Goal: Navigation & Orientation: Understand site structure

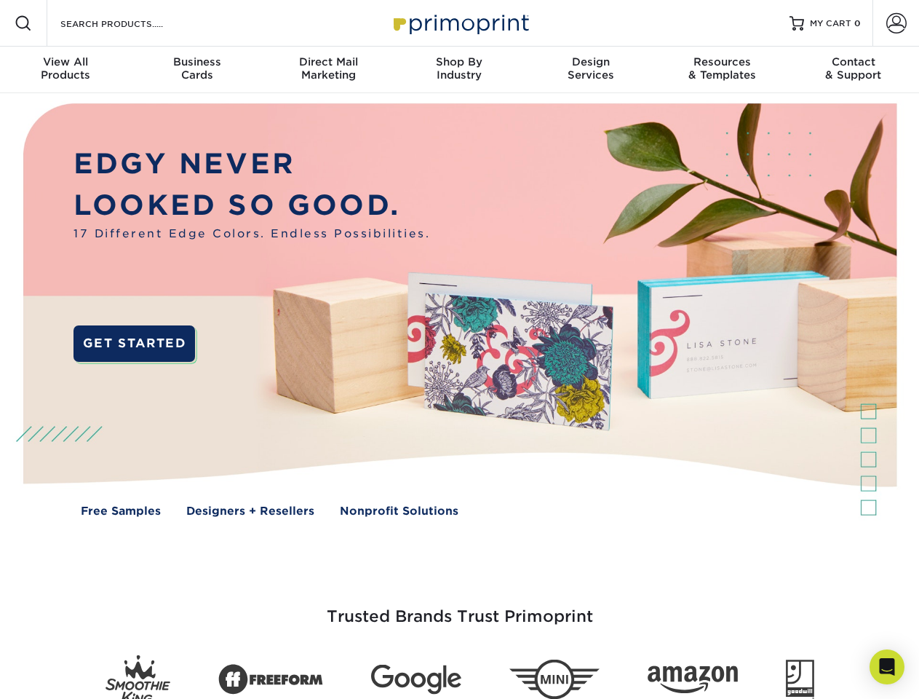
click at [459, 349] on img at bounding box center [459, 320] width 910 height 455
click at [23, 23] on span at bounding box center [23, 23] width 17 height 17
click at [896, 23] on span at bounding box center [896, 23] width 20 height 20
click at [65, 70] on div "View All Products" at bounding box center [65, 68] width 131 height 26
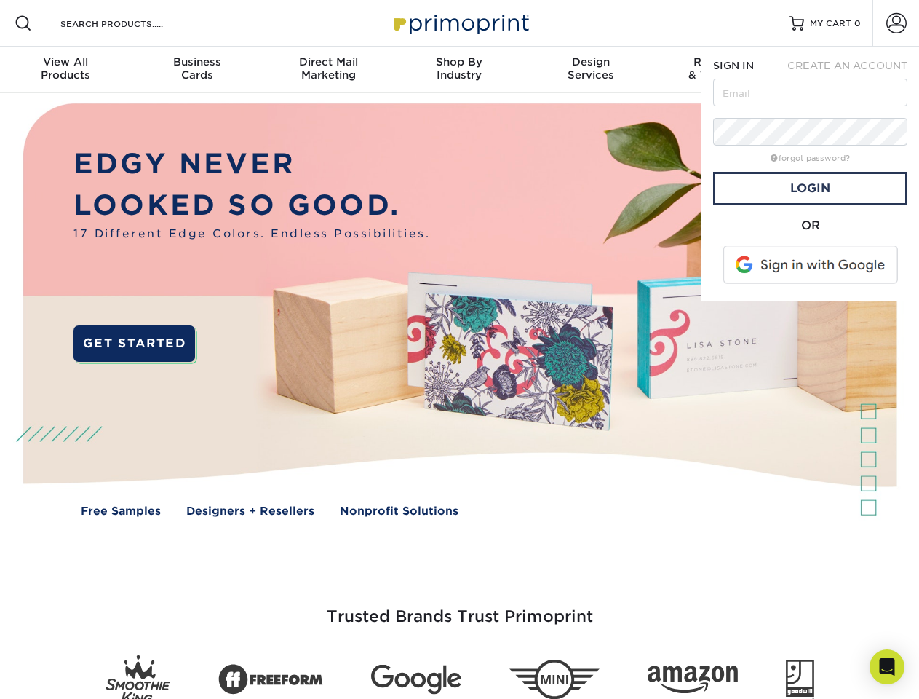
click at [196, 70] on div "Business Cards" at bounding box center [196, 68] width 131 height 26
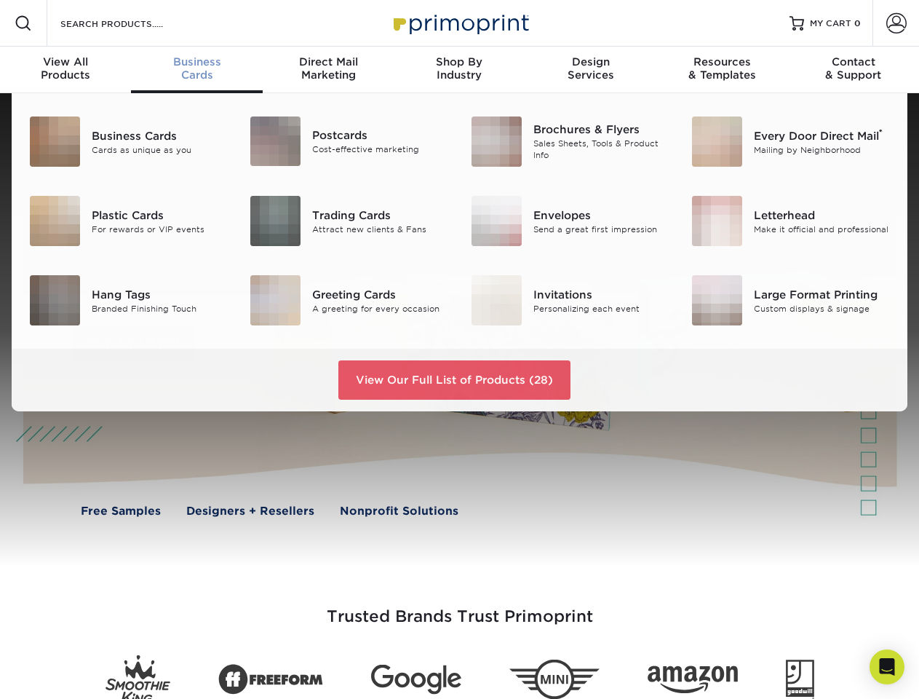
click at [328, 70] on div "Direct Mail Marketing" at bounding box center [328, 68] width 131 height 26
click at [459, 70] on div "Shop By Industry" at bounding box center [459, 68] width 131 height 26
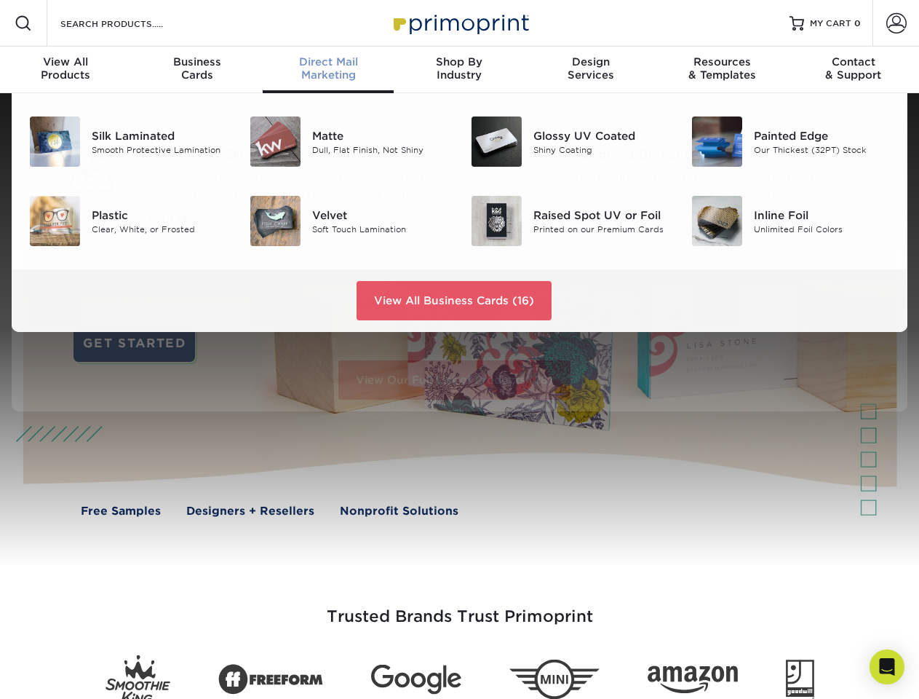
click at [591, 70] on div "Design Services" at bounding box center [590, 68] width 131 height 26
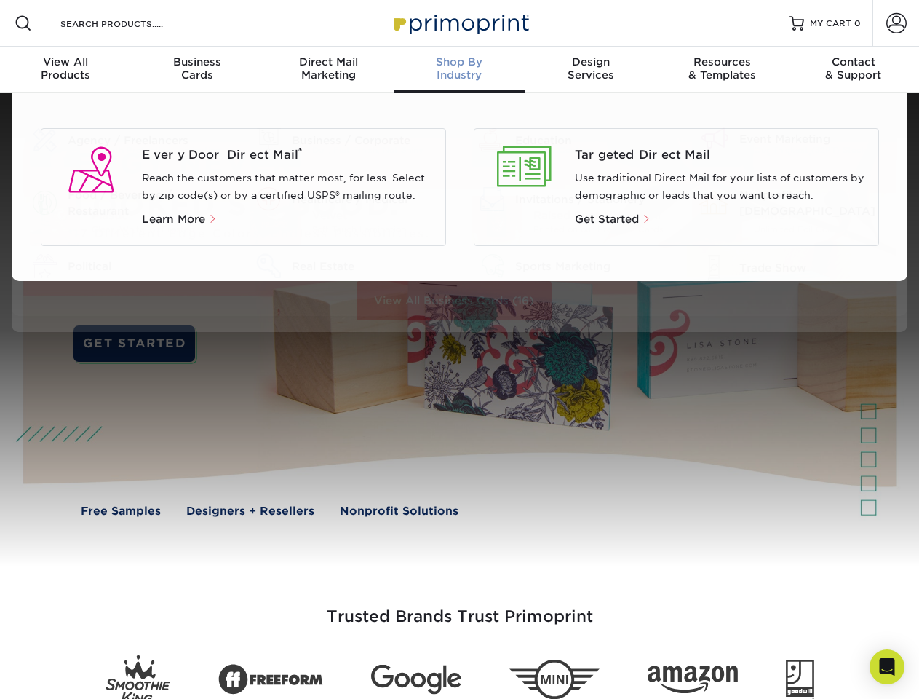
click at [722, 70] on div "Resources & Templates" at bounding box center [721, 68] width 131 height 26
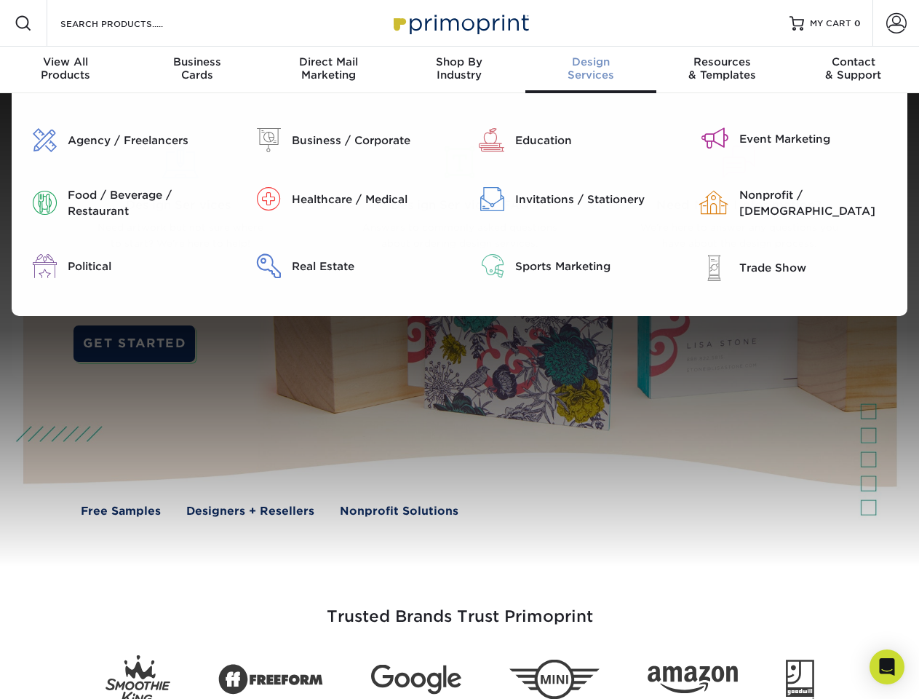
click at [854, 70] on div "Contact & Support" at bounding box center [853, 68] width 131 height 26
